Goal: Transaction & Acquisition: Download file/media

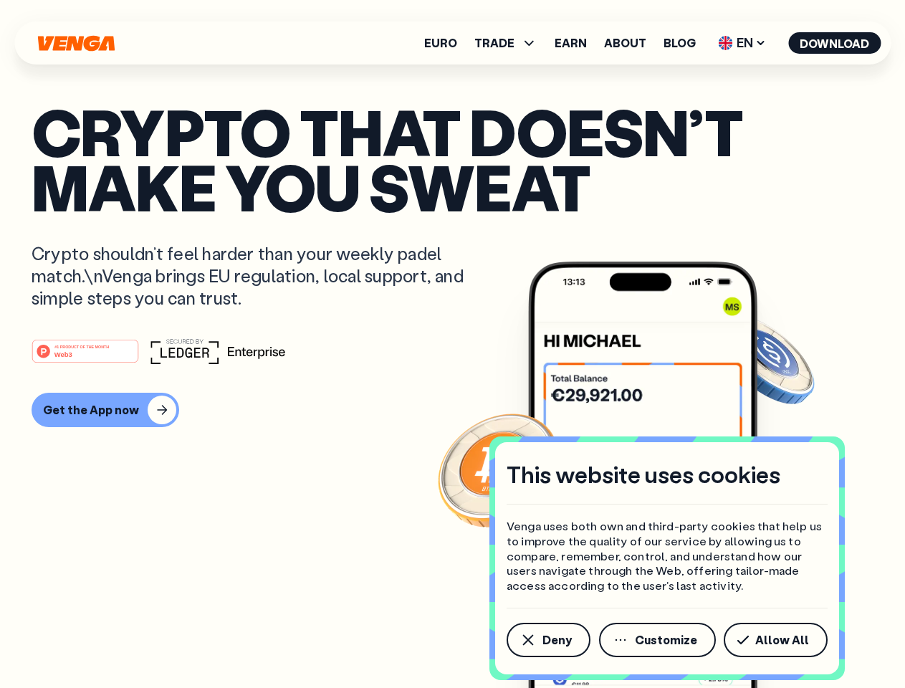
click at [452, 344] on div "#1 PRODUCT OF THE MONTH Web3" at bounding box center [453, 351] width 842 height 26
click at [547, 640] on span "Deny" at bounding box center [556, 639] width 29 height 11
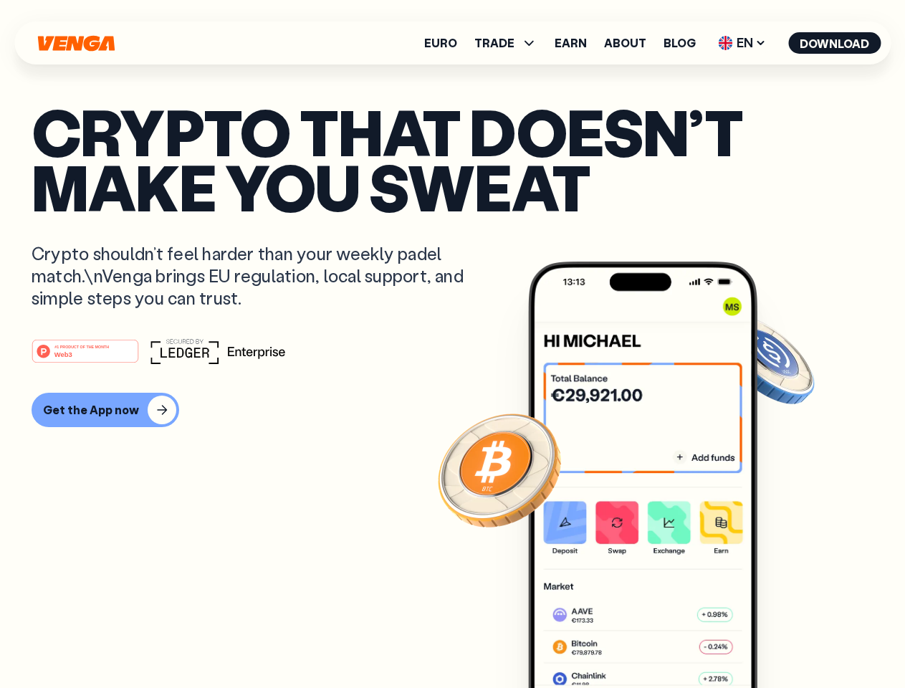
click at [659, 640] on img at bounding box center [642, 502] width 229 height 480
click at [778, 640] on article "Crypto that doesn’t make you sweat Crypto shouldn’t feel harder than your weekl…" at bounding box center [453, 372] width 842 height 537
click at [510, 43] on span "TRADE" at bounding box center [494, 42] width 40 height 11
click at [742, 43] on span "EN" at bounding box center [742, 43] width 58 height 23
click at [835, 43] on button "Download" at bounding box center [834, 42] width 92 height 21
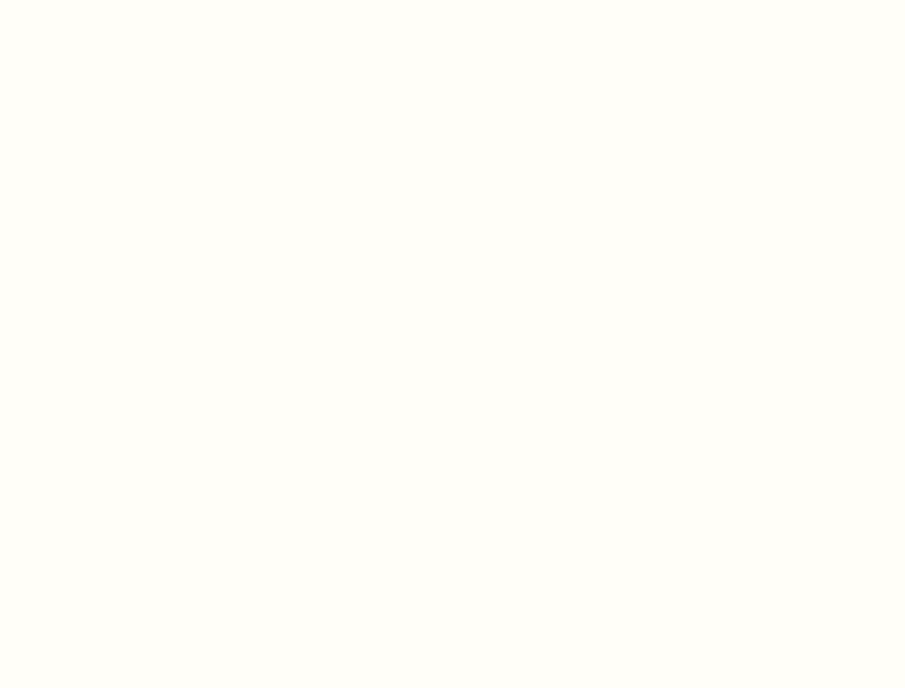
click at [103, 0] on html "This website uses cookies Venga uses both own and third-party cookies that help…" at bounding box center [452, 0] width 905 height 0
click at [87, 0] on html "This website uses cookies Venga uses both own and third-party cookies that help…" at bounding box center [452, 0] width 905 height 0
